Goal: Transaction & Acquisition: Purchase product/service

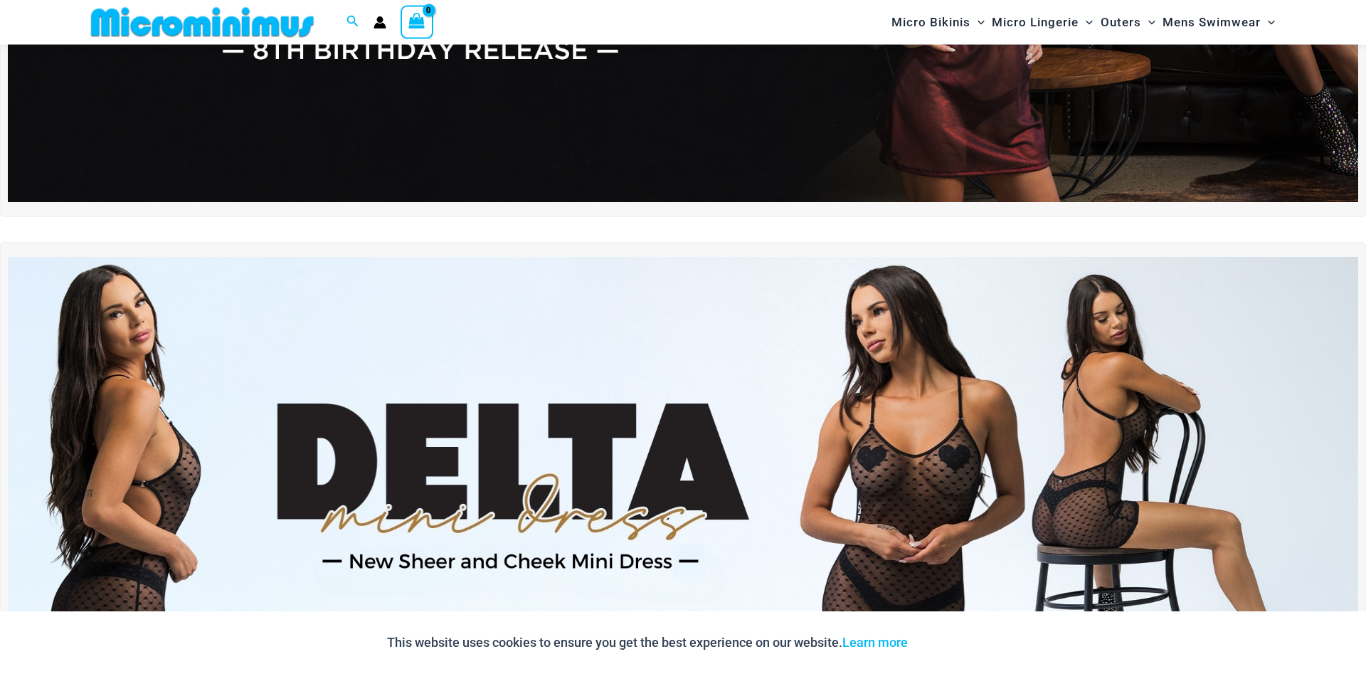
scroll to position [568, 0]
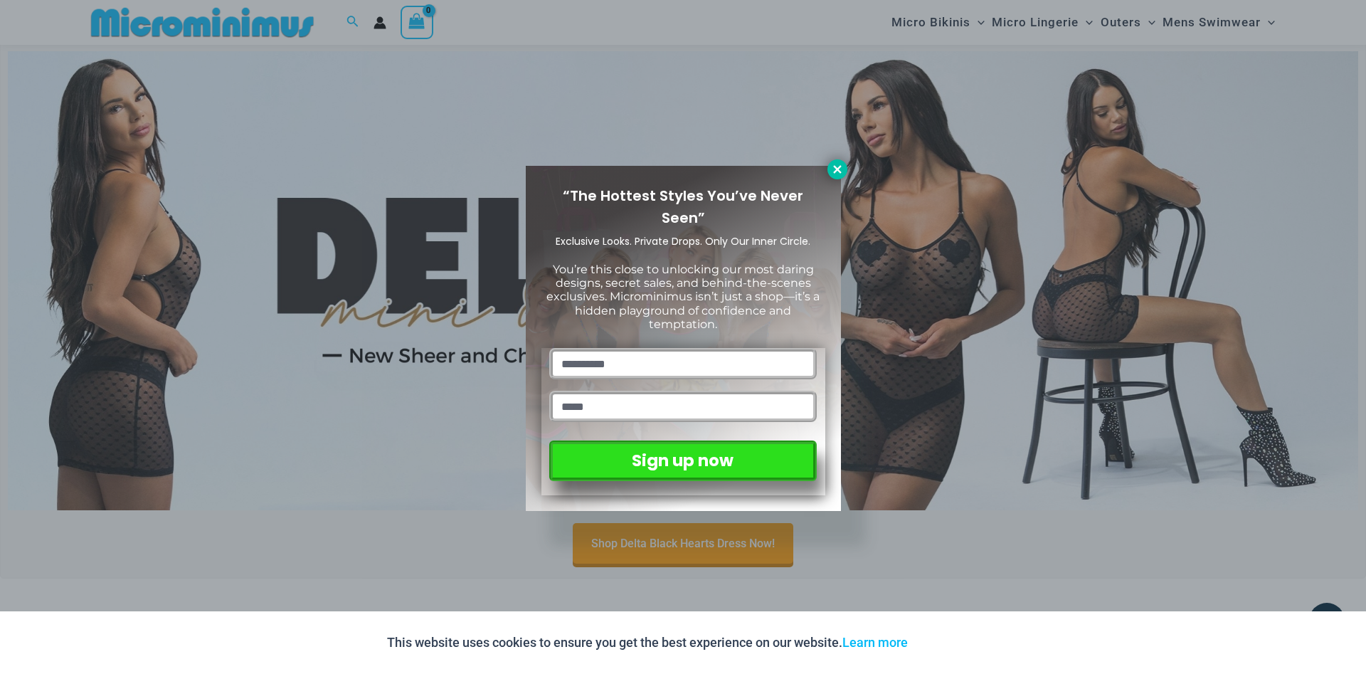
click at [839, 169] on icon at bounding box center [837, 169] width 13 height 13
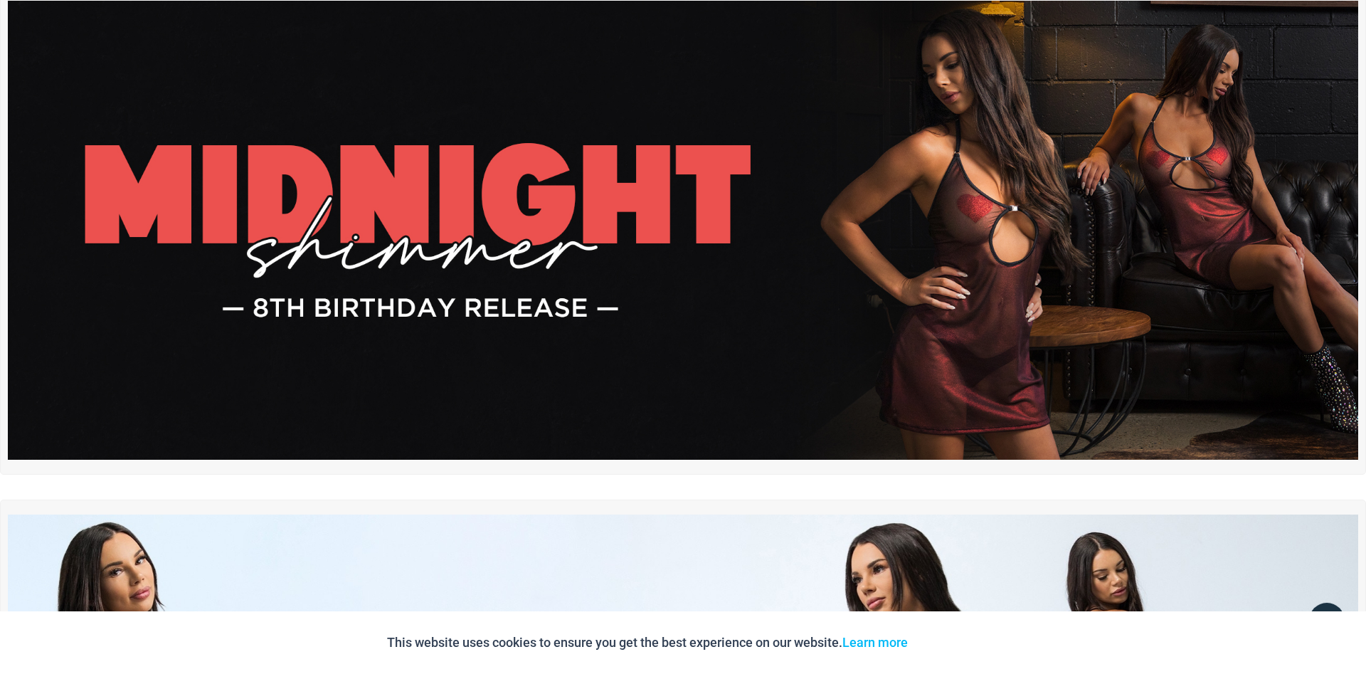
scroll to position [0, 0]
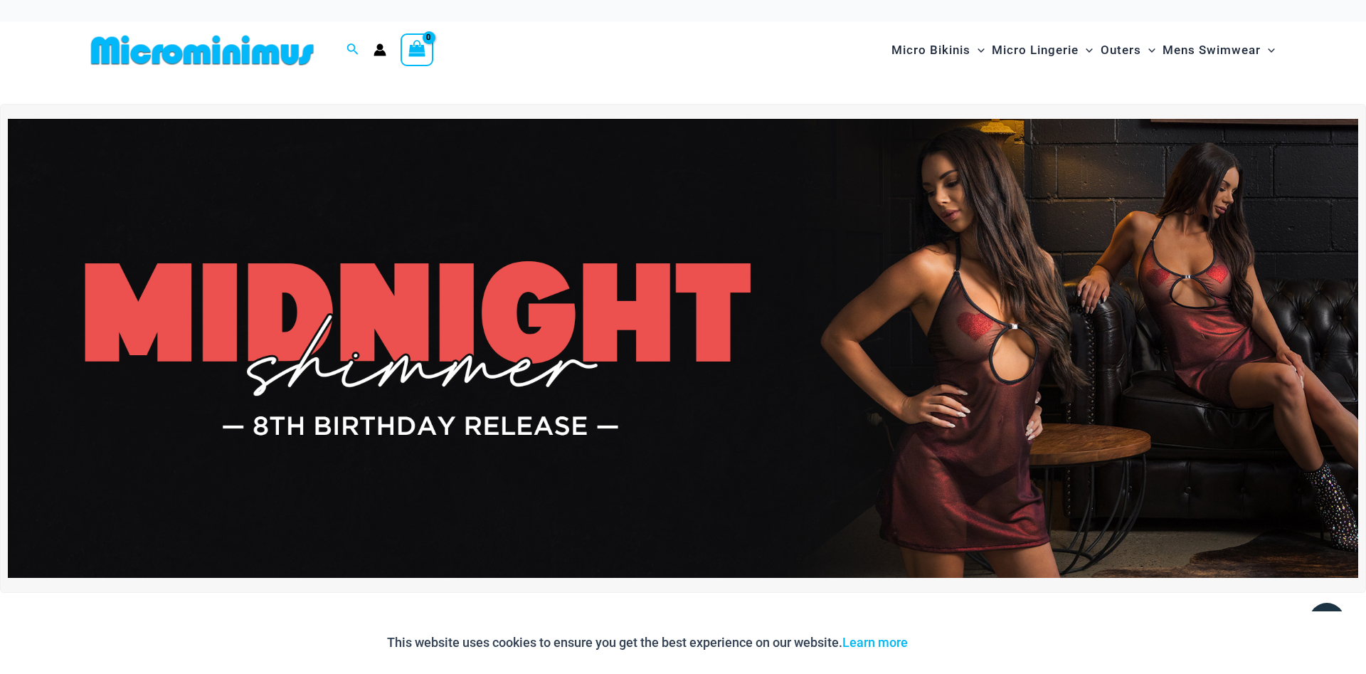
click at [569, 337] on img at bounding box center [683, 348] width 1350 height 459
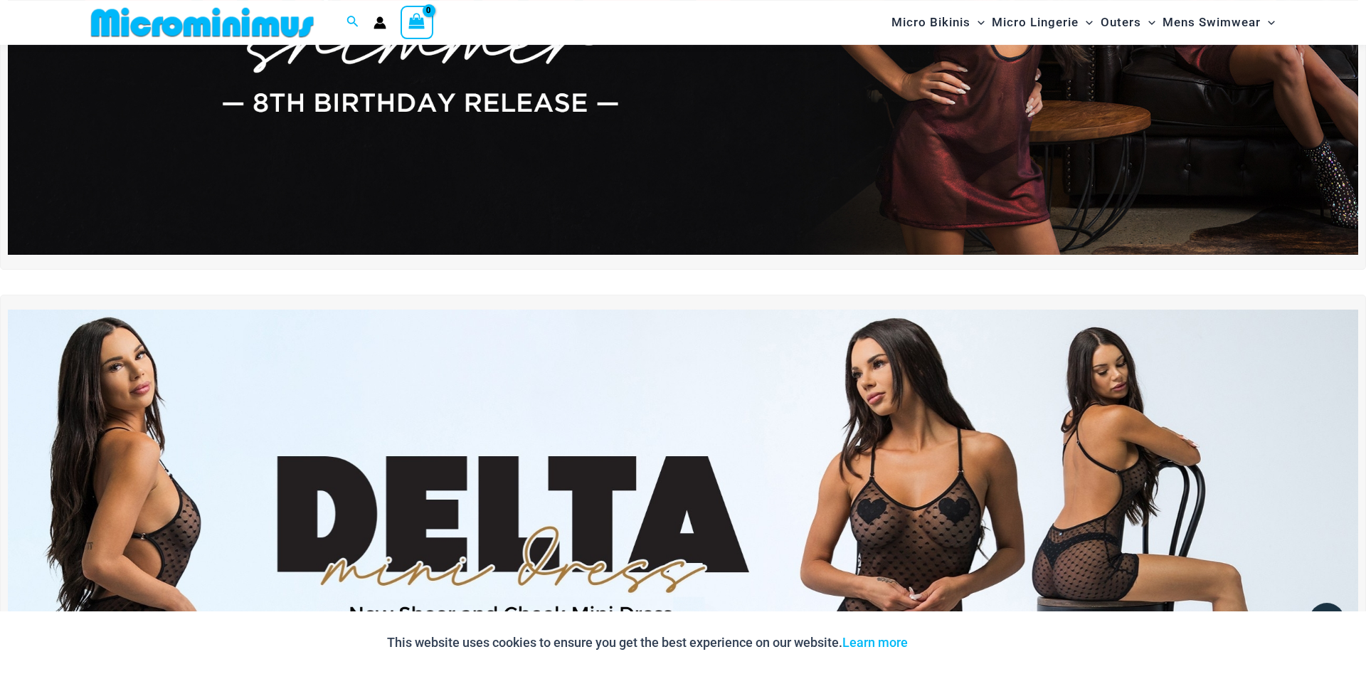
scroll to position [435, 0]
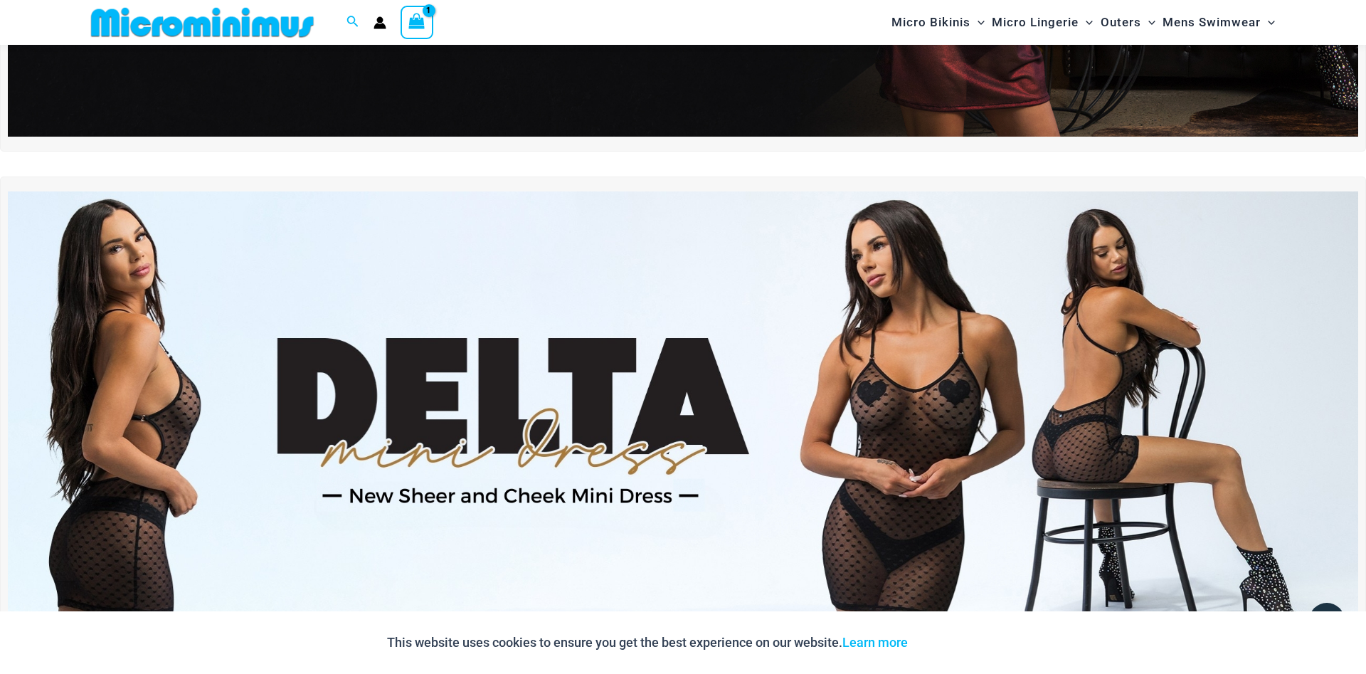
click at [950, 450] on img at bounding box center [683, 420] width 1350 height 459
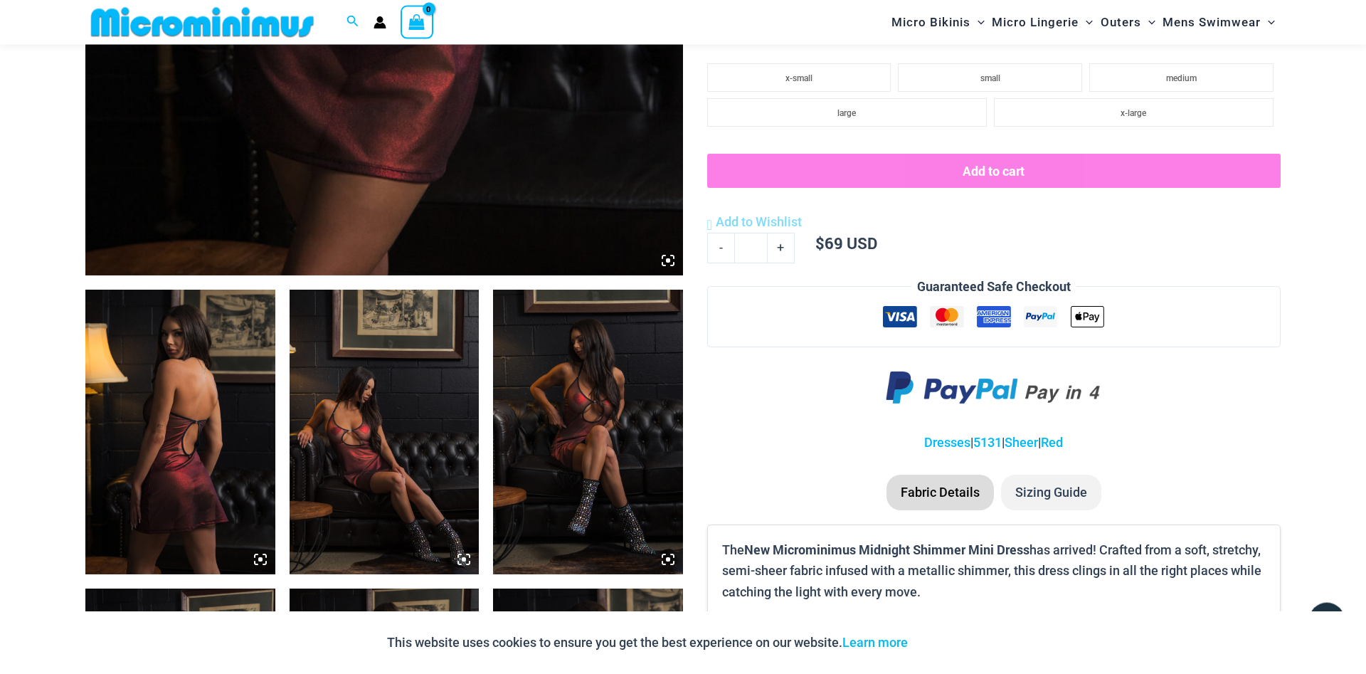
scroll to position [714, 0]
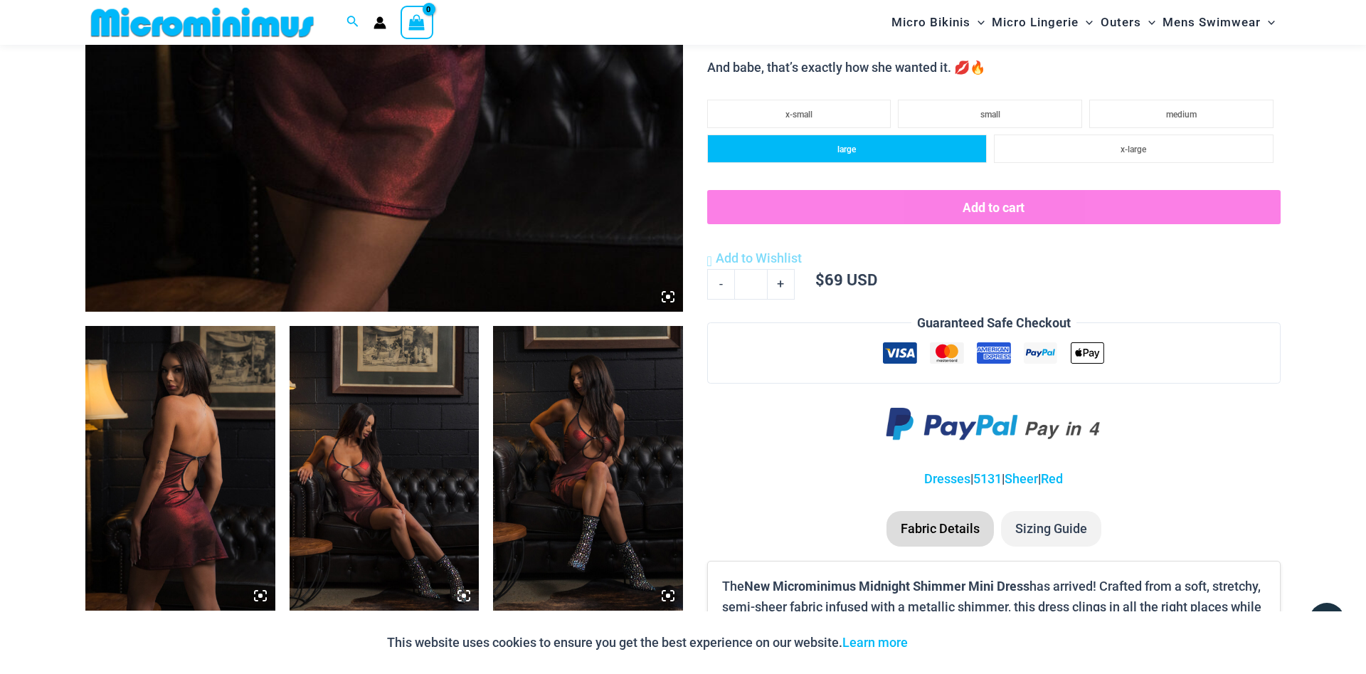
click at [905, 154] on li "large" at bounding box center [847, 148] width 280 height 28
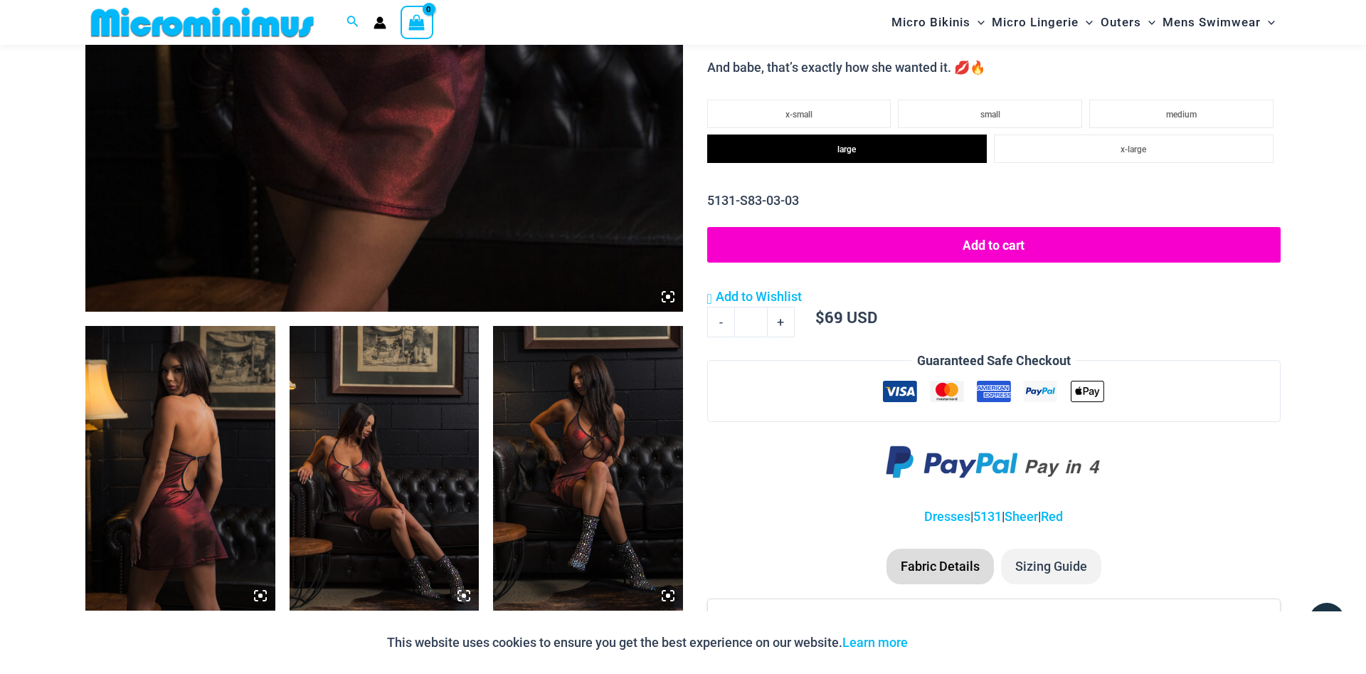
click at [969, 240] on button "Add to cart" at bounding box center [993, 245] width 573 height 36
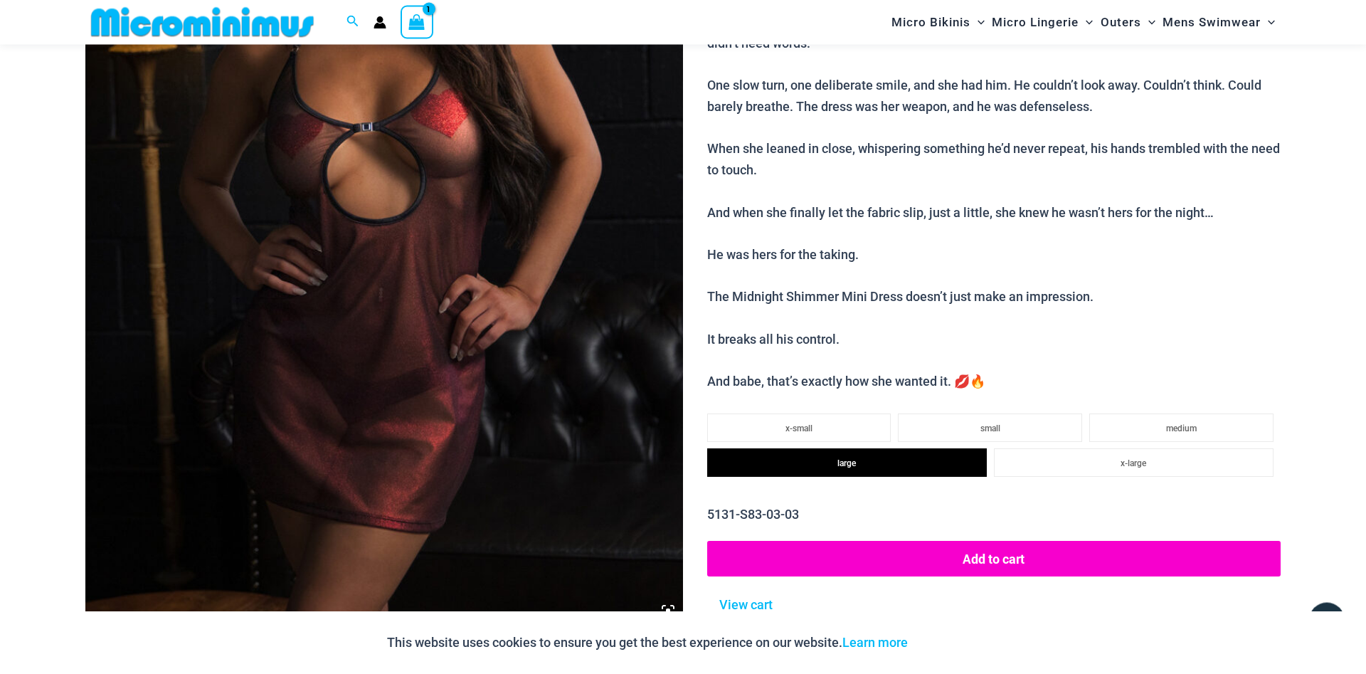
scroll to position [351, 0]
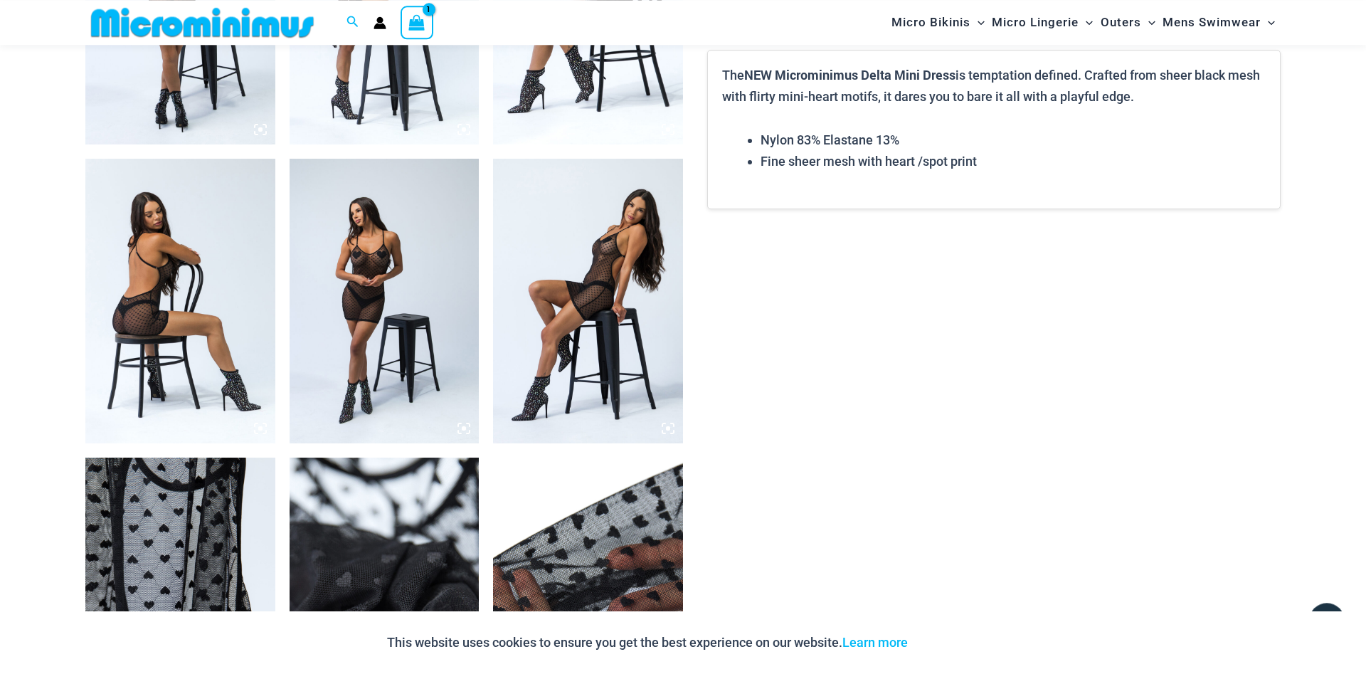
scroll to position [1293, 0]
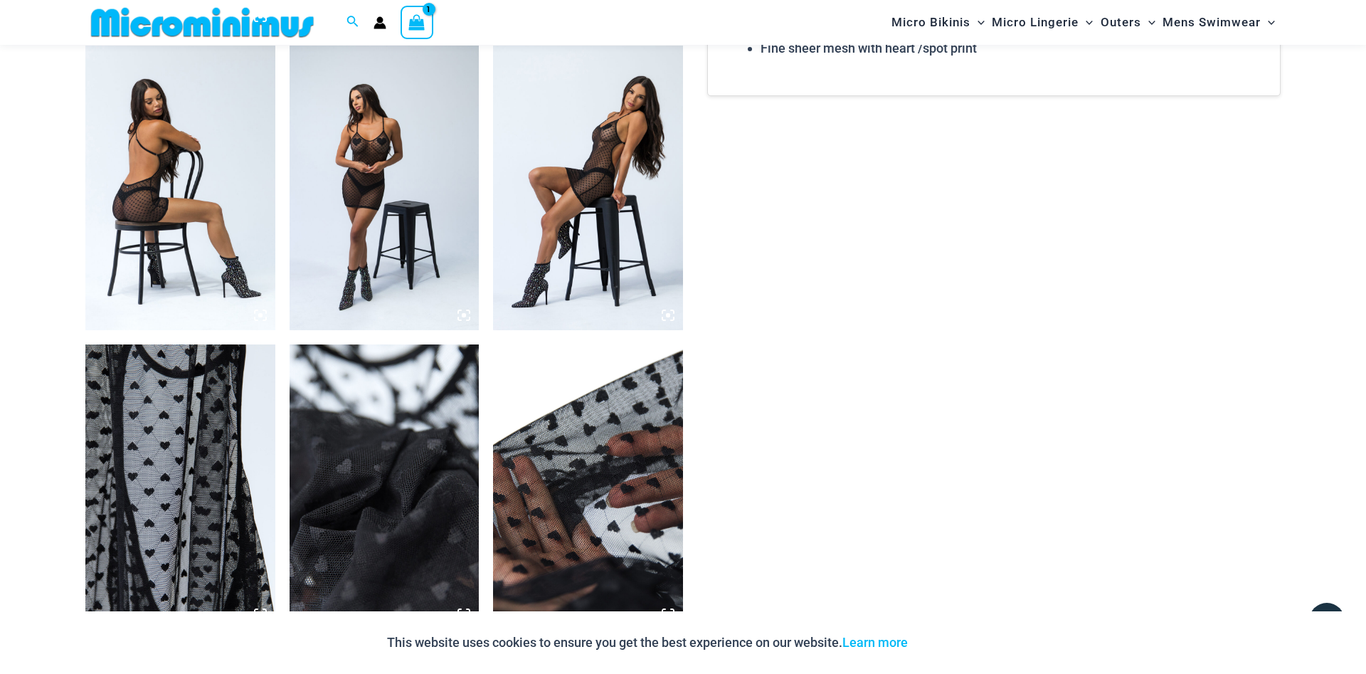
click at [191, 230] on img at bounding box center [180, 188] width 190 height 285
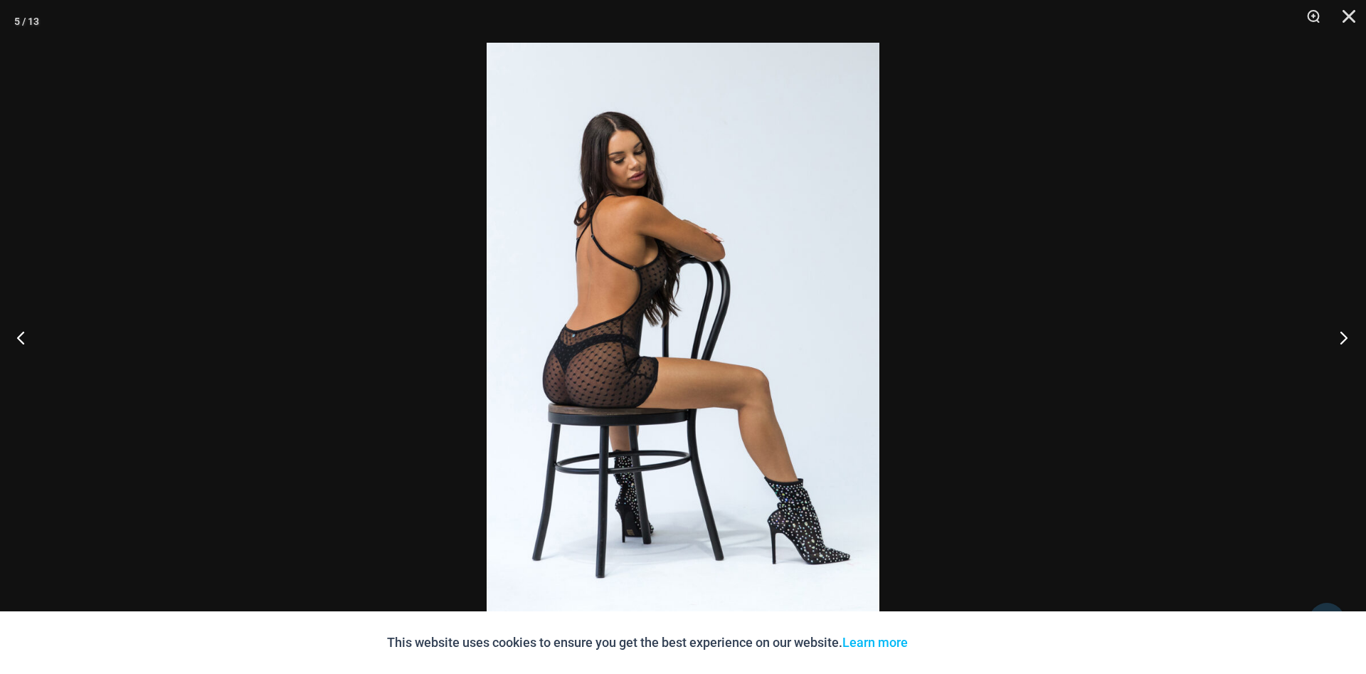
click at [1342, 338] on button "Next" at bounding box center [1338, 337] width 53 height 71
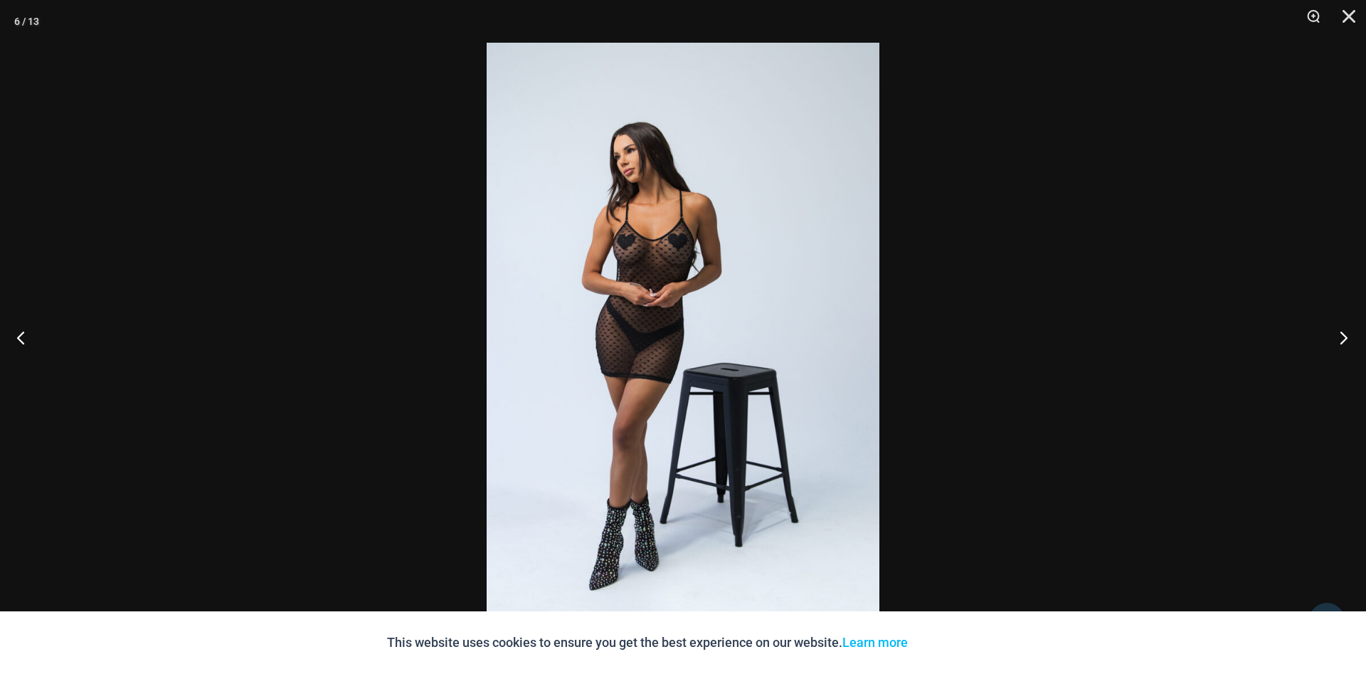
click at [1342, 334] on button "Next" at bounding box center [1338, 337] width 53 height 71
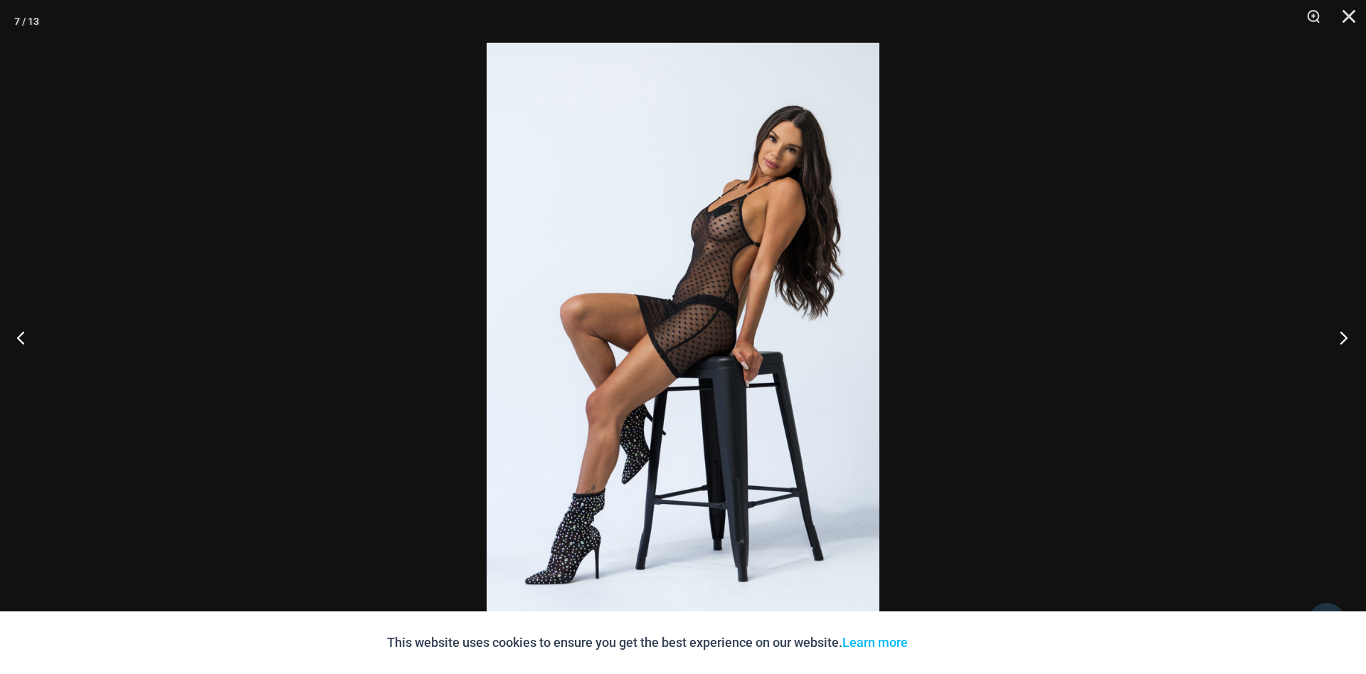
click at [1342, 334] on button "Next" at bounding box center [1338, 337] width 53 height 71
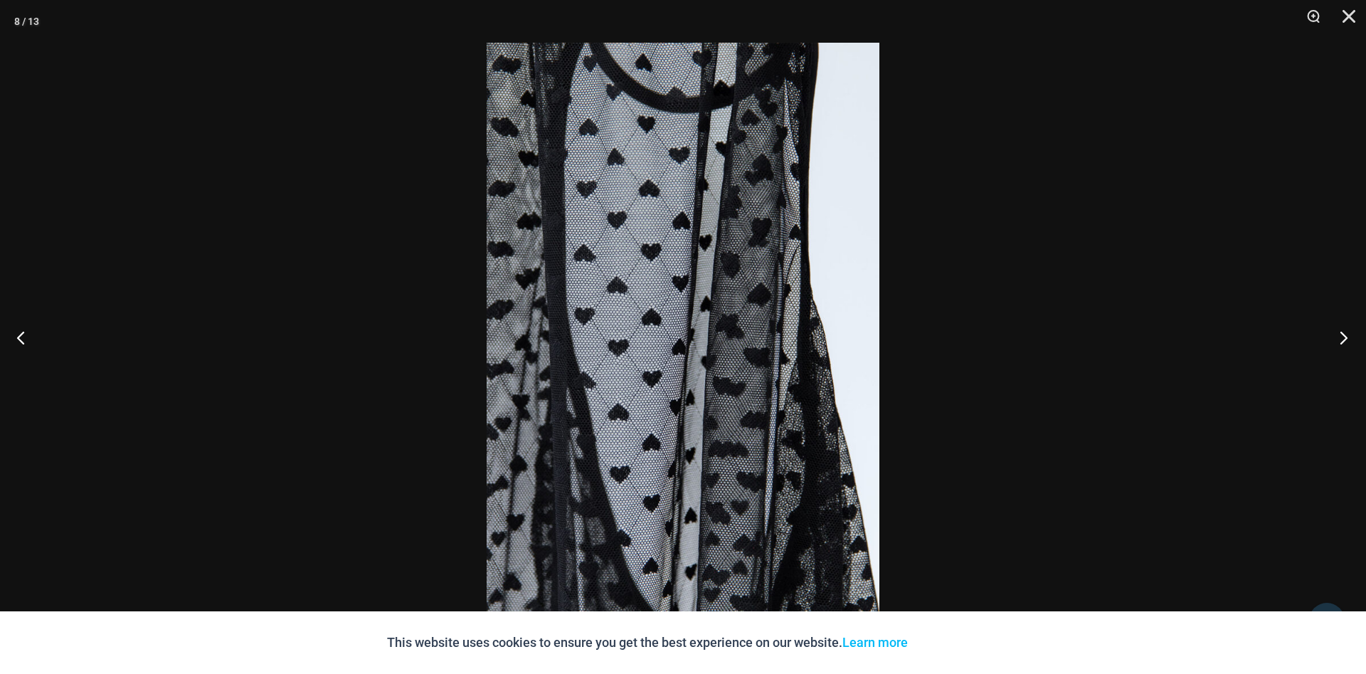
click at [1342, 334] on button "Next" at bounding box center [1338, 337] width 53 height 71
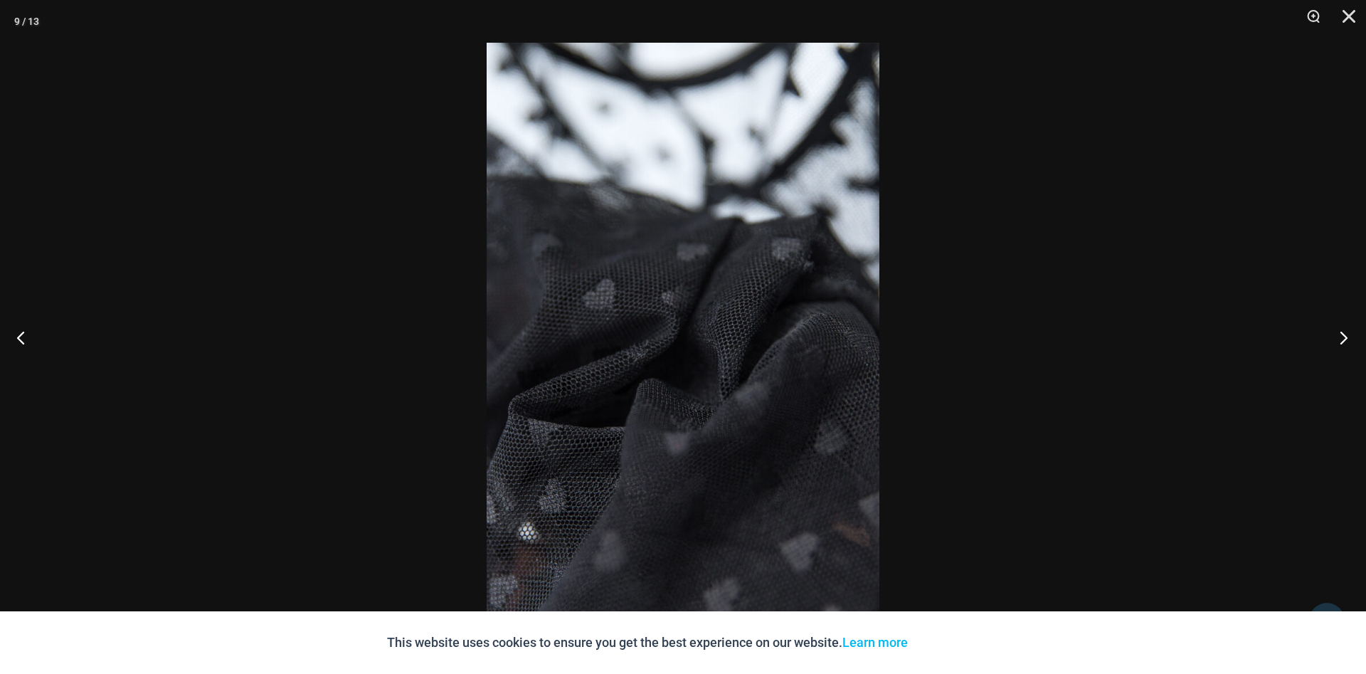
click at [1342, 334] on button "Next" at bounding box center [1338, 337] width 53 height 71
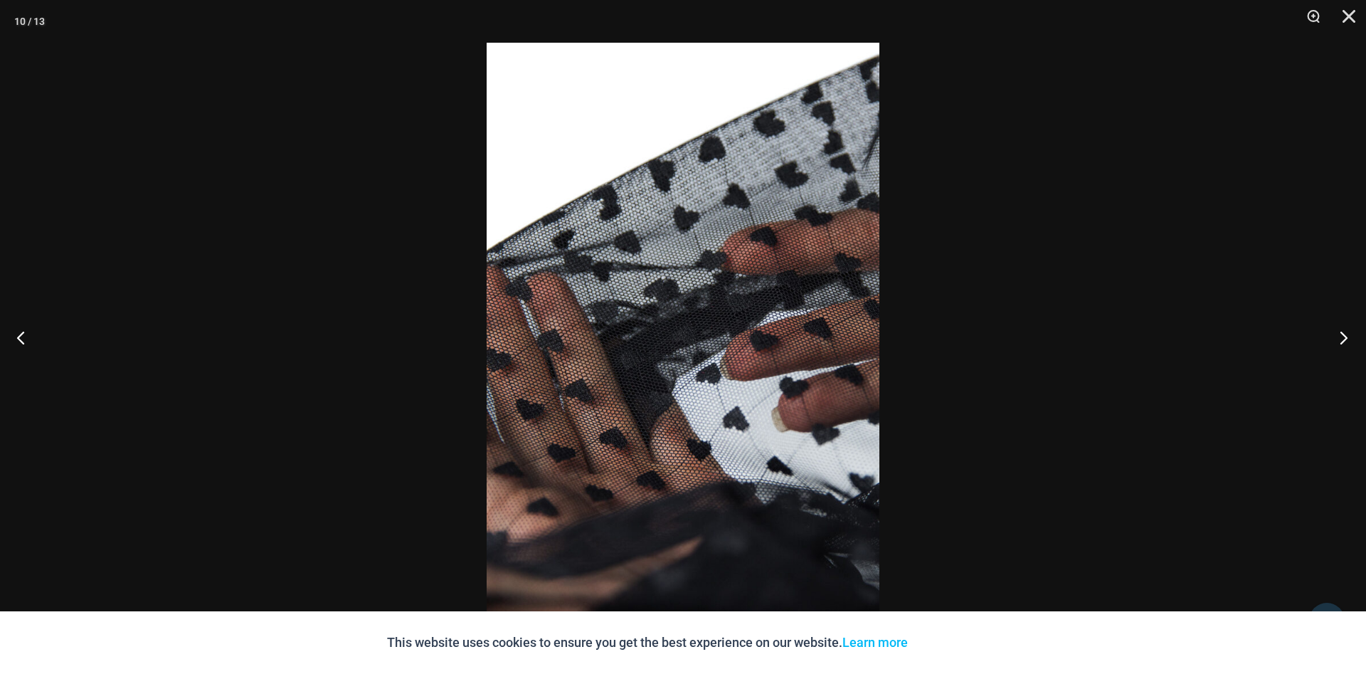
click at [1342, 334] on button "Next" at bounding box center [1338, 337] width 53 height 71
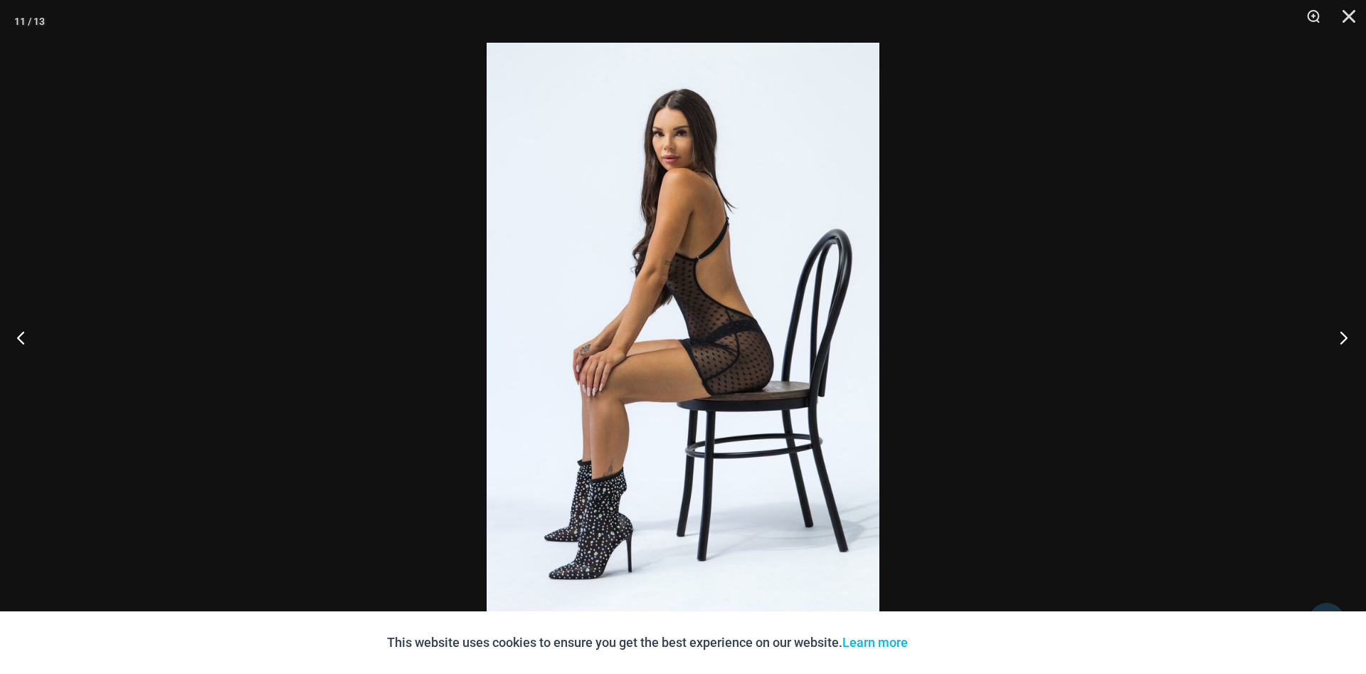
click at [1342, 334] on button "Next" at bounding box center [1338, 337] width 53 height 71
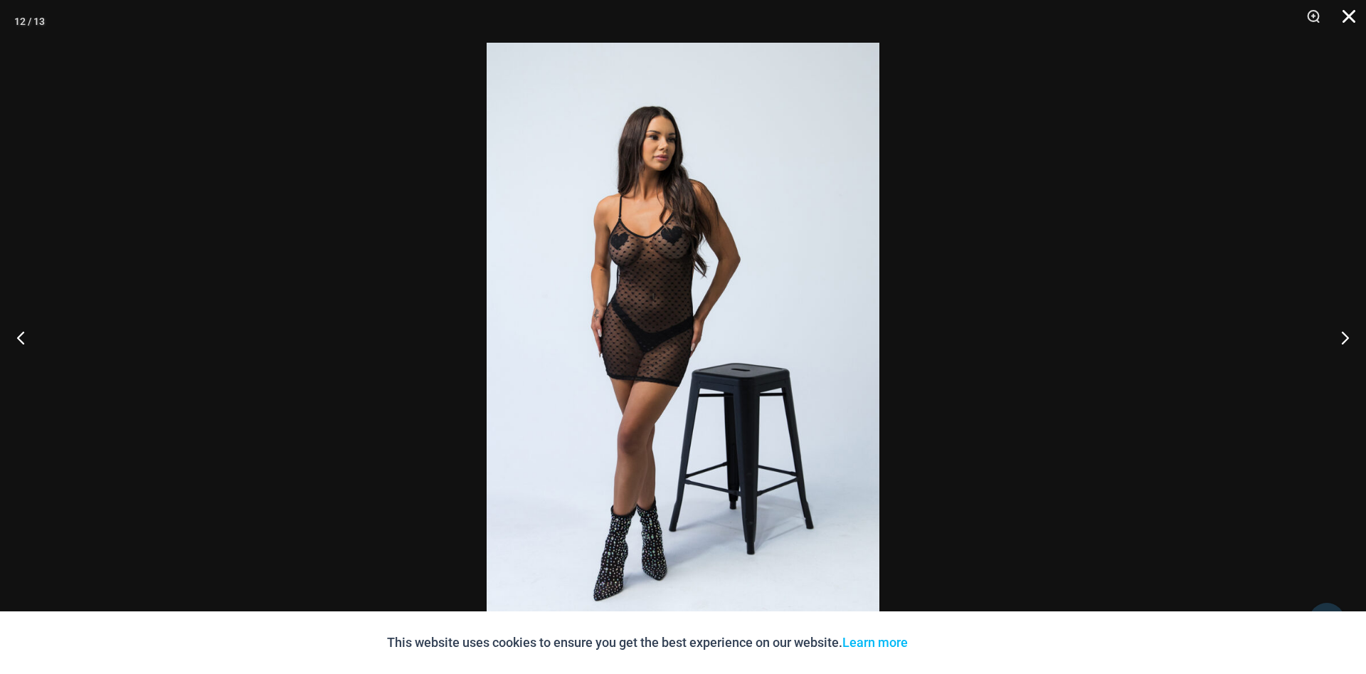
click at [1348, 12] on button "Close" at bounding box center [1344, 21] width 36 height 43
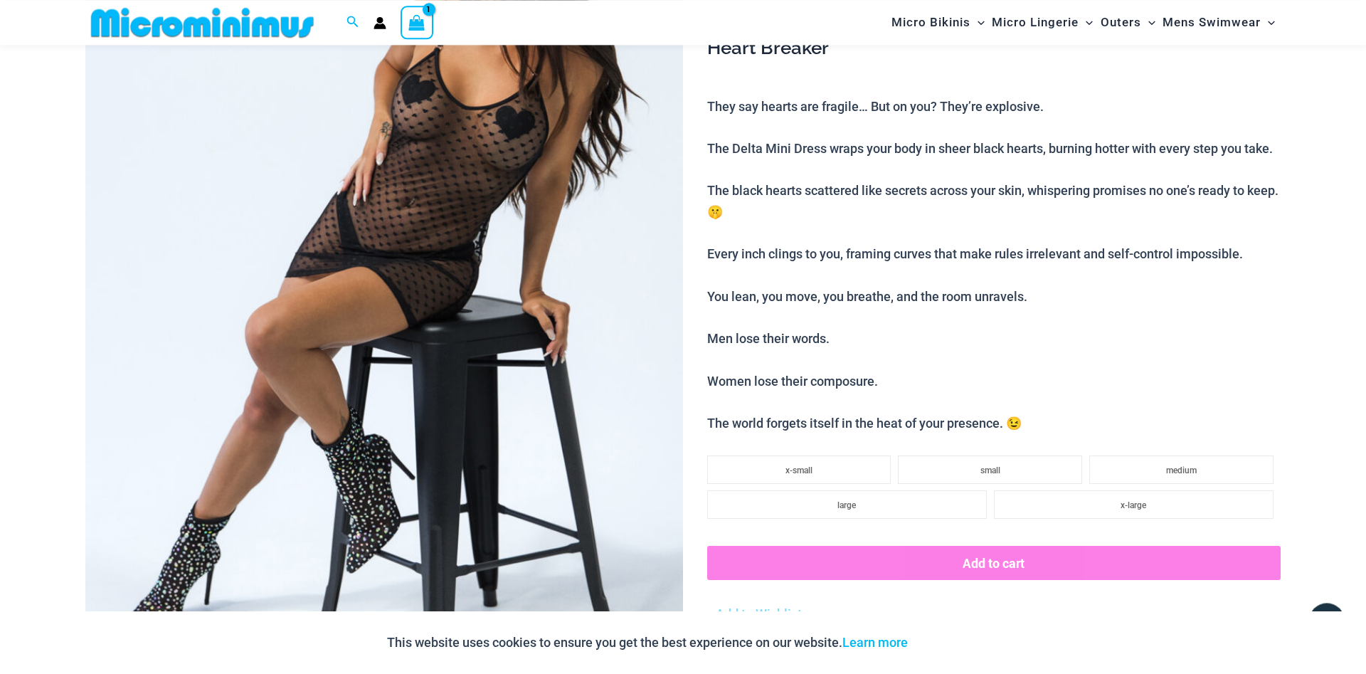
scroll to position [277, 0]
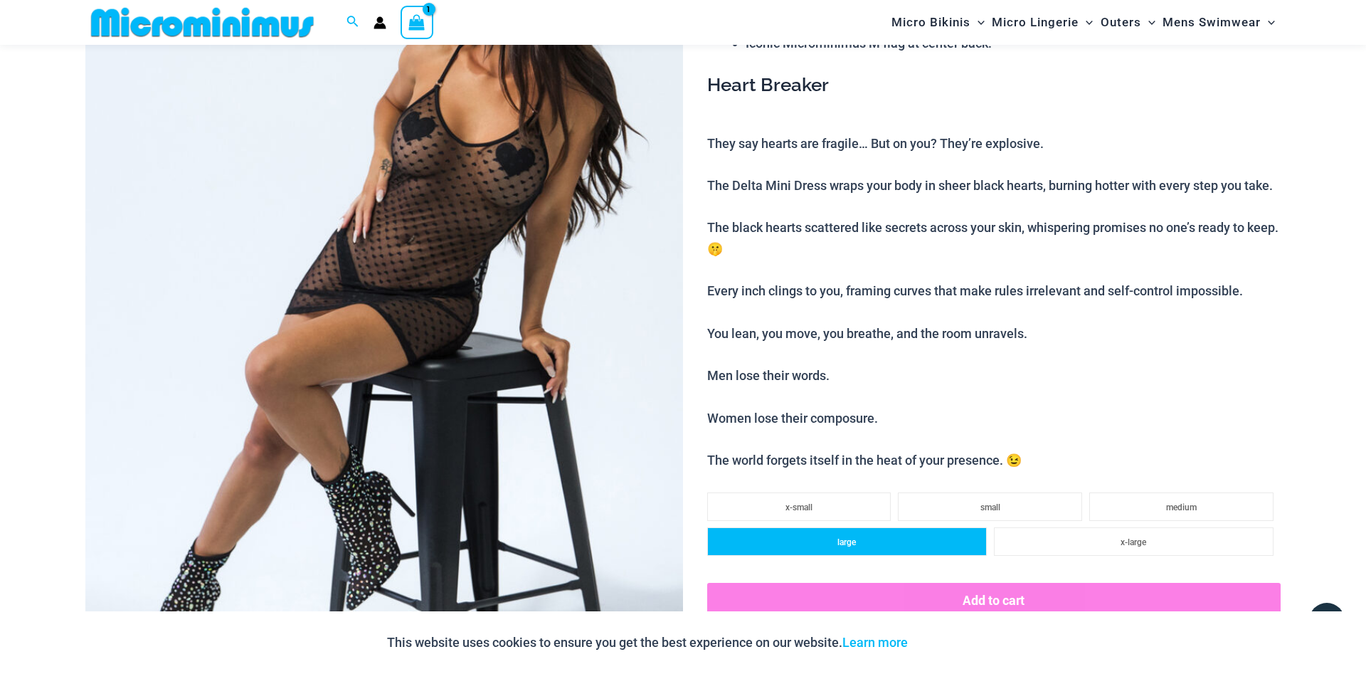
click at [898, 552] on li "large" at bounding box center [847, 541] width 280 height 28
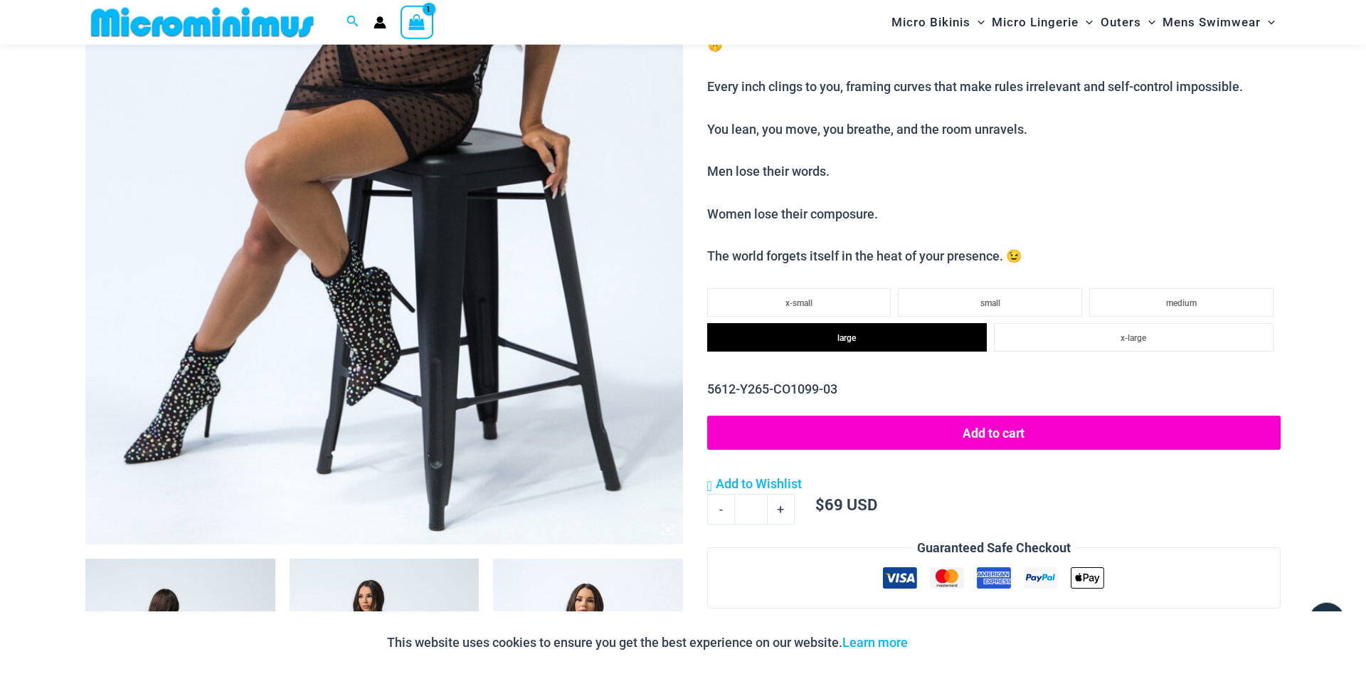
scroll to position [495, 0]
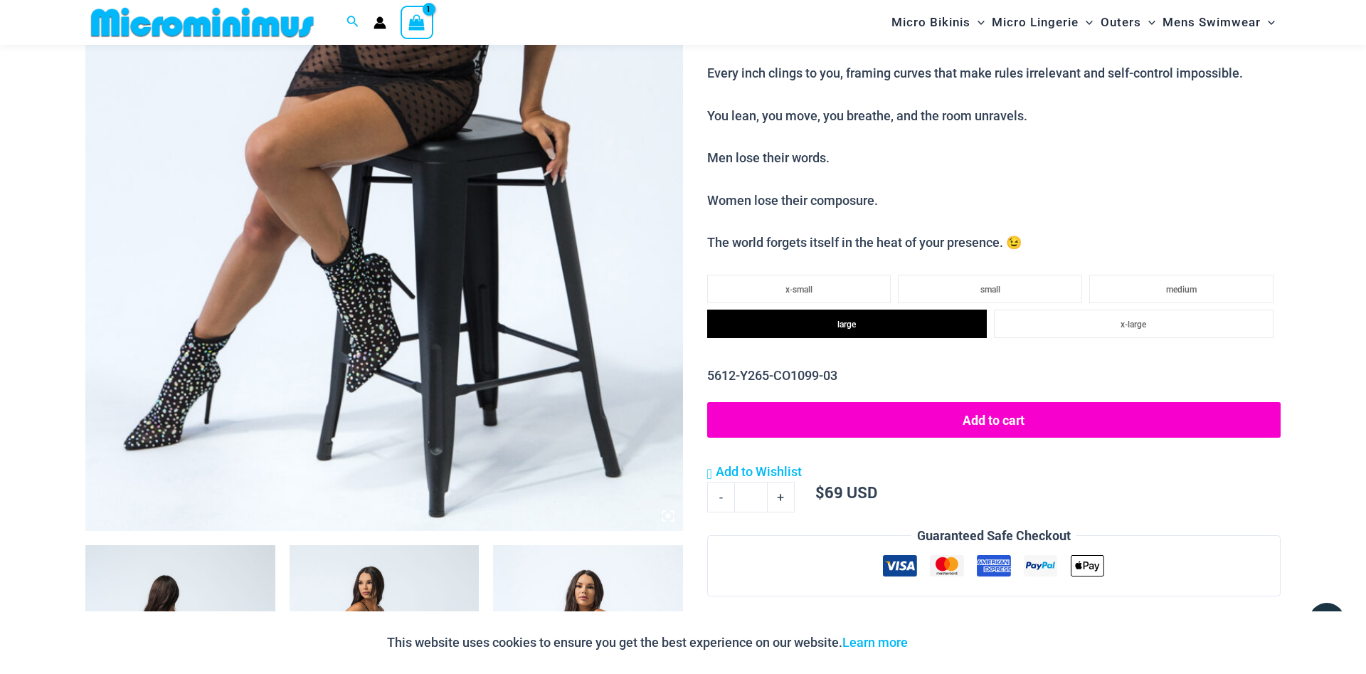
click at [989, 415] on button "Add to cart" at bounding box center [993, 420] width 573 height 36
